Goal: Task Accomplishment & Management: Manage account settings

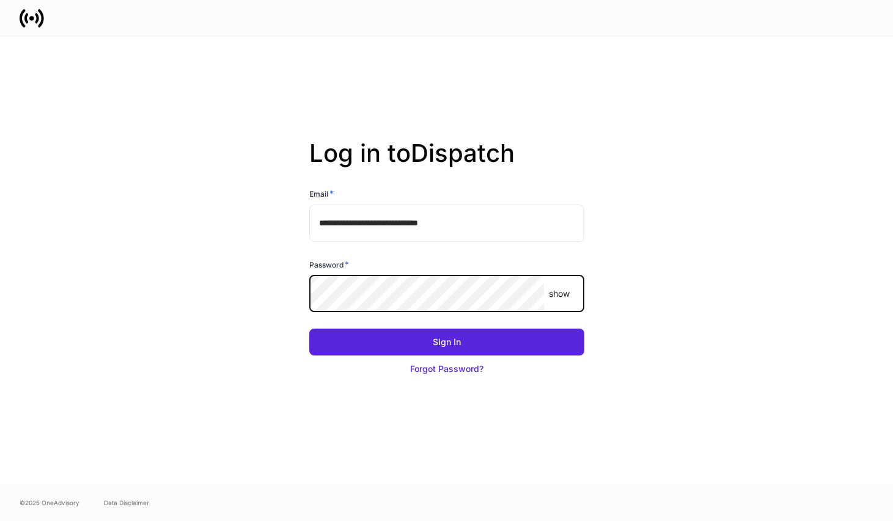
click at [309, 329] on button "Sign In" at bounding box center [446, 342] width 275 height 27
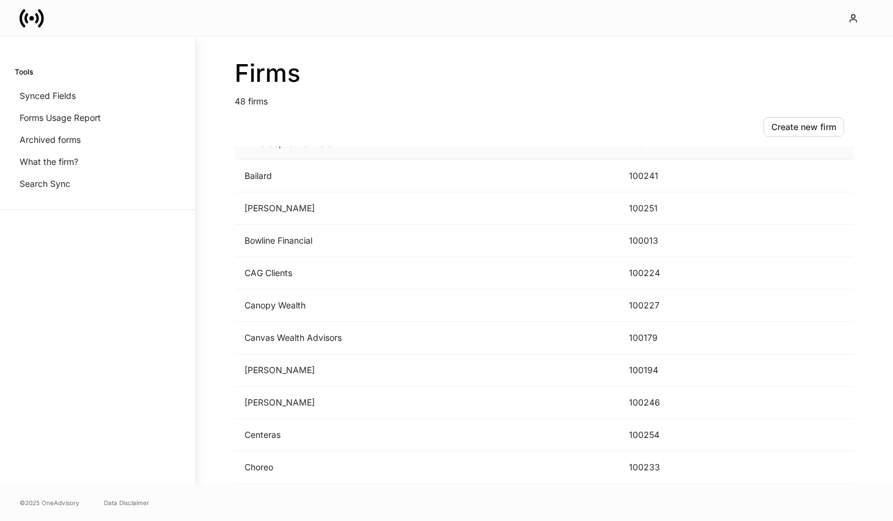
scroll to position [202, 0]
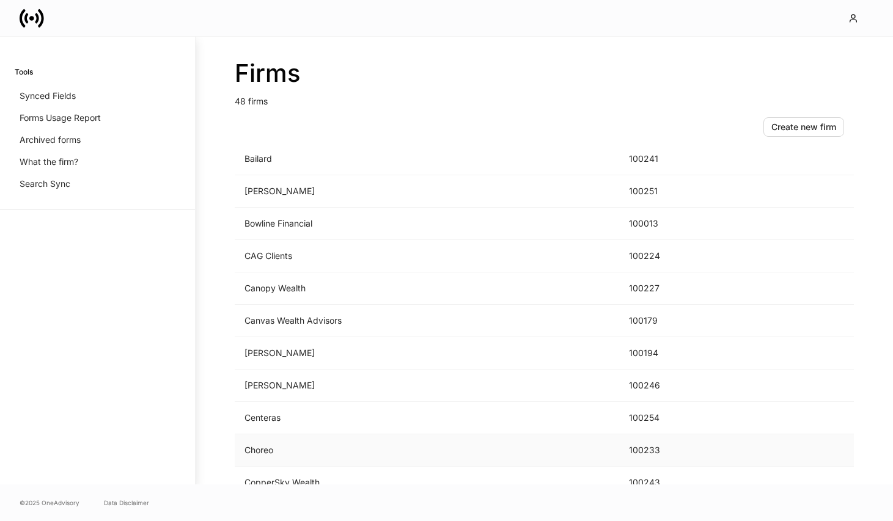
click at [299, 448] on td "Choreo" at bounding box center [427, 451] width 384 height 32
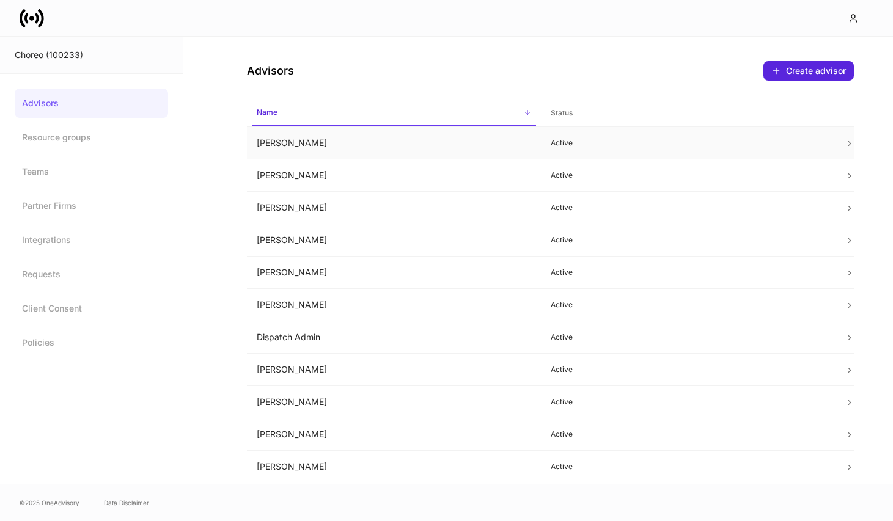
click at [419, 145] on td "Allison Hamann" at bounding box center [394, 143] width 294 height 32
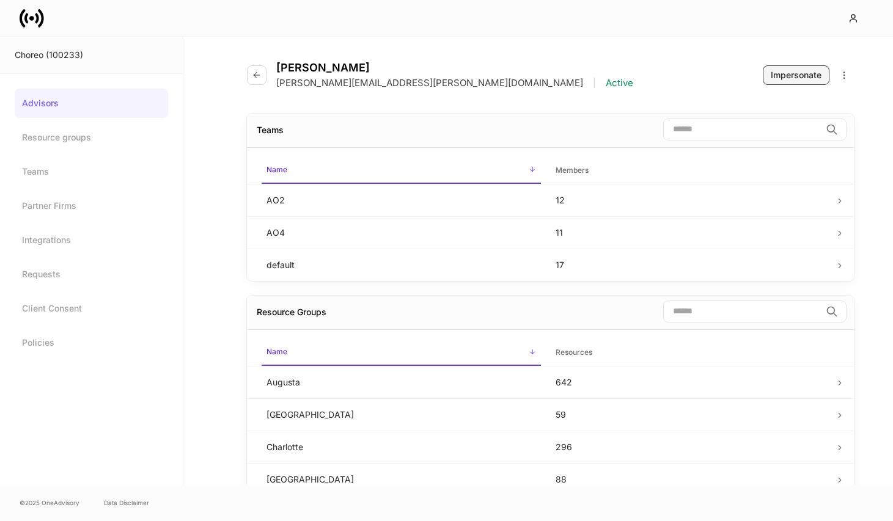
click at [788, 83] on button "Impersonate" at bounding box center [796, 75] width 67 height 20
